Goal: Contribute content

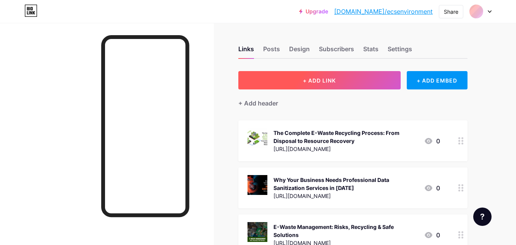
click at [318, 82] on span "+ ADD LINK" at bounding box center [319, 80] width 33 height 6
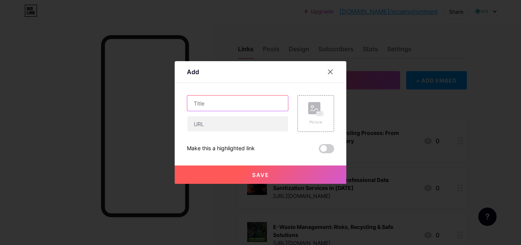
click at [219, 105] on input "text" at bounding box center [237, 102] width 101 height 15
paste input "What Are the Different Types of Data Destruction and Which One Is Right for You?"
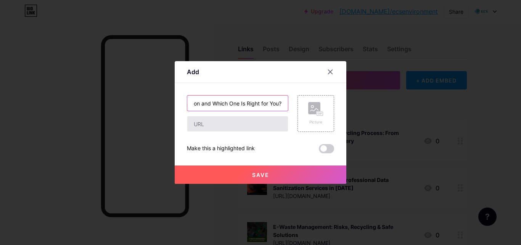
scroll to position [0, 119]
type input "What Are the Different Types of Data Destruction and Which One Is Right for You?"
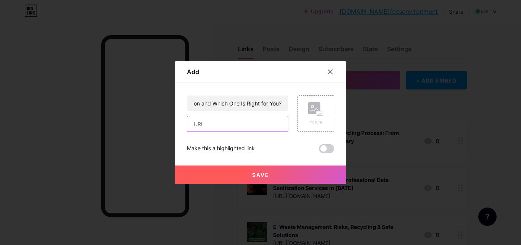
click at [230, 124] on input "text" at bounding box center [237, 123] width 101 height 15
click at [226, 127] on input "text" at bounding box center [237, 123] width 101 height 15
paste input "[URL][DOMAIN_NAME]"
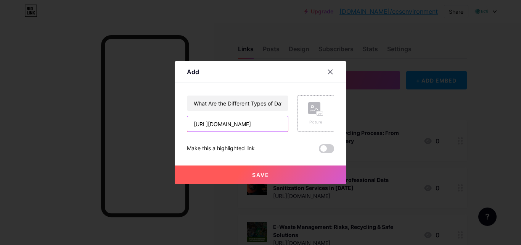
type input "[URL][DOMAIN_NAME]"
click at [321, 114] on rect at bounding box center [320, 114] width 6 height 4
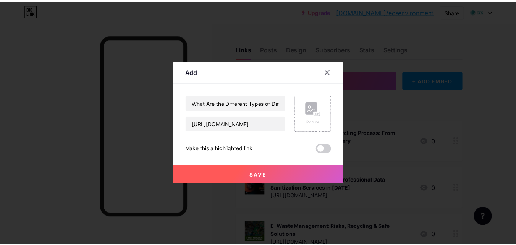
scroll to position [0, 0]
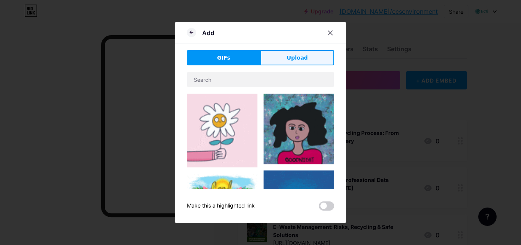
click at [296, 57] on span "Upload" at bounding box center [297, 58] width 21 height 8
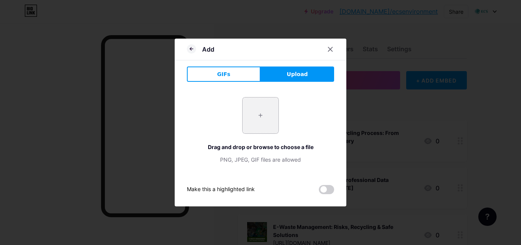
click at [261, 117] on input "file" at bounding box center [261, 115] width 36 height 36
type input "C:\fakepath\Types of Data Destruction and Which One Is Right for You.png"
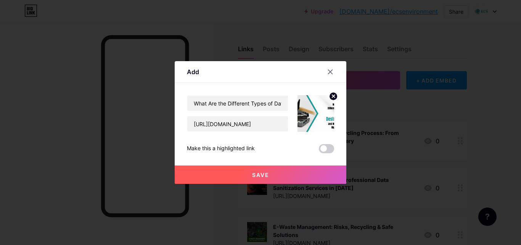
click at [265, 174] on span "Save" at bounding box center [260, 174] width 17 height 6
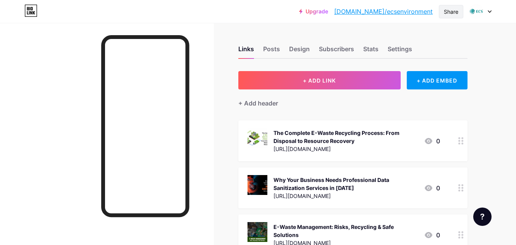
click at [450, 10] on div "Share" at bounding box center [450, 12] width 15 height 8
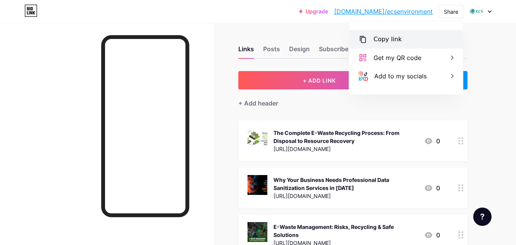
click at [397, 41] on div "Copy link" at bounding box center [387, 39] width 28 height 9
